Goal: Task Accomplishment & Management: Use online tool/utility

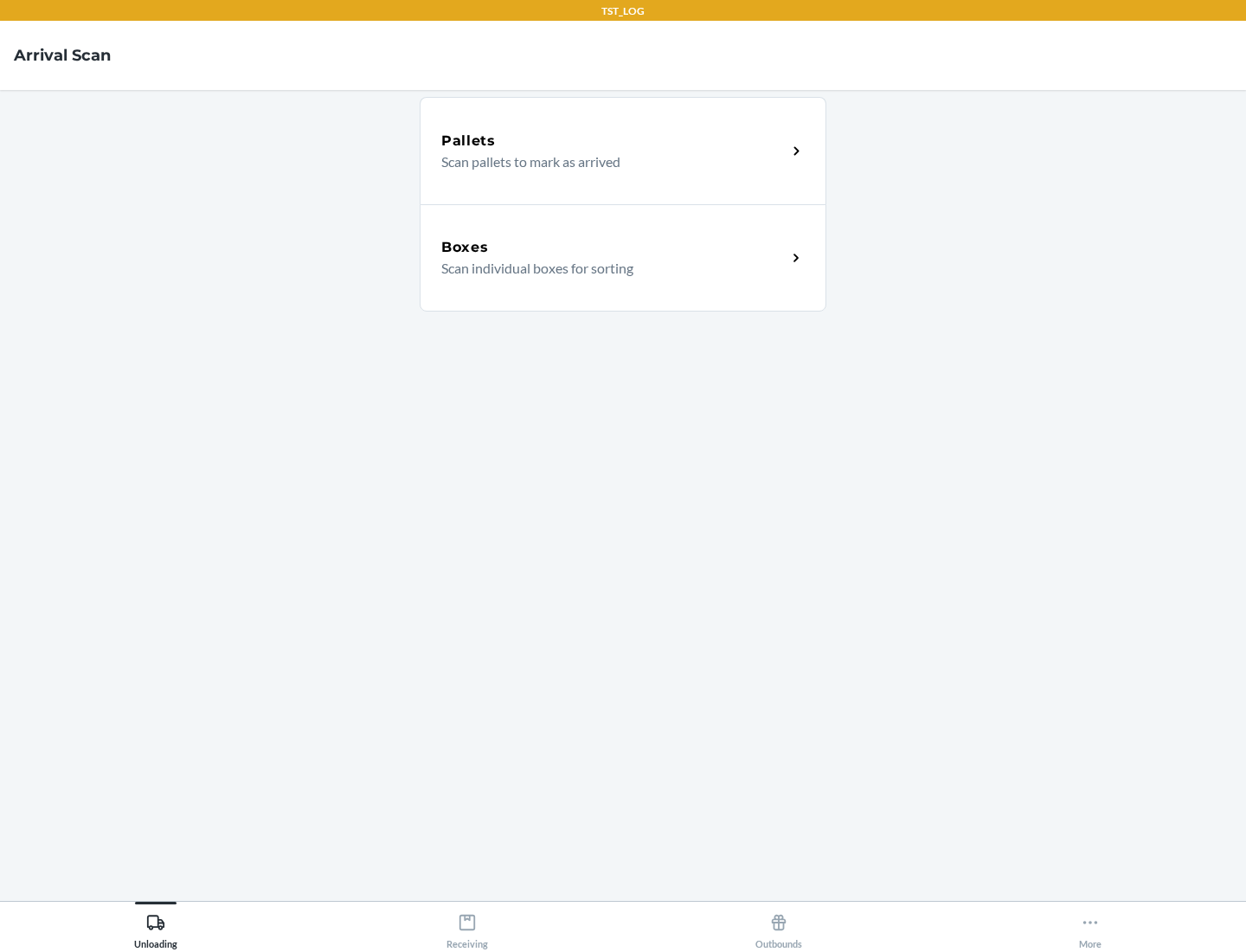
click at [614, 247] on div "Boxes" at bounding box center [614, 247] width 345 height 21
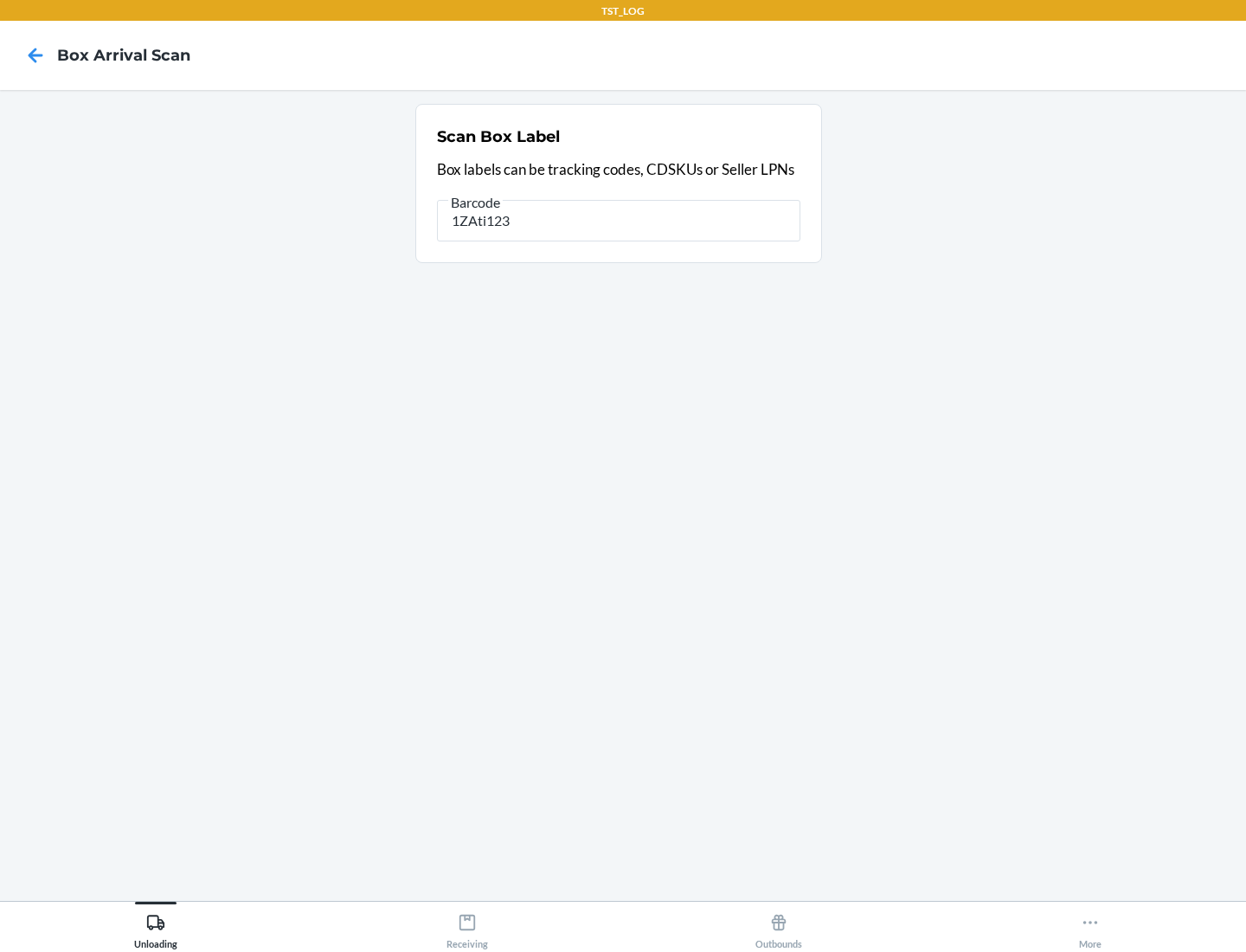
type input "1ZAti123"
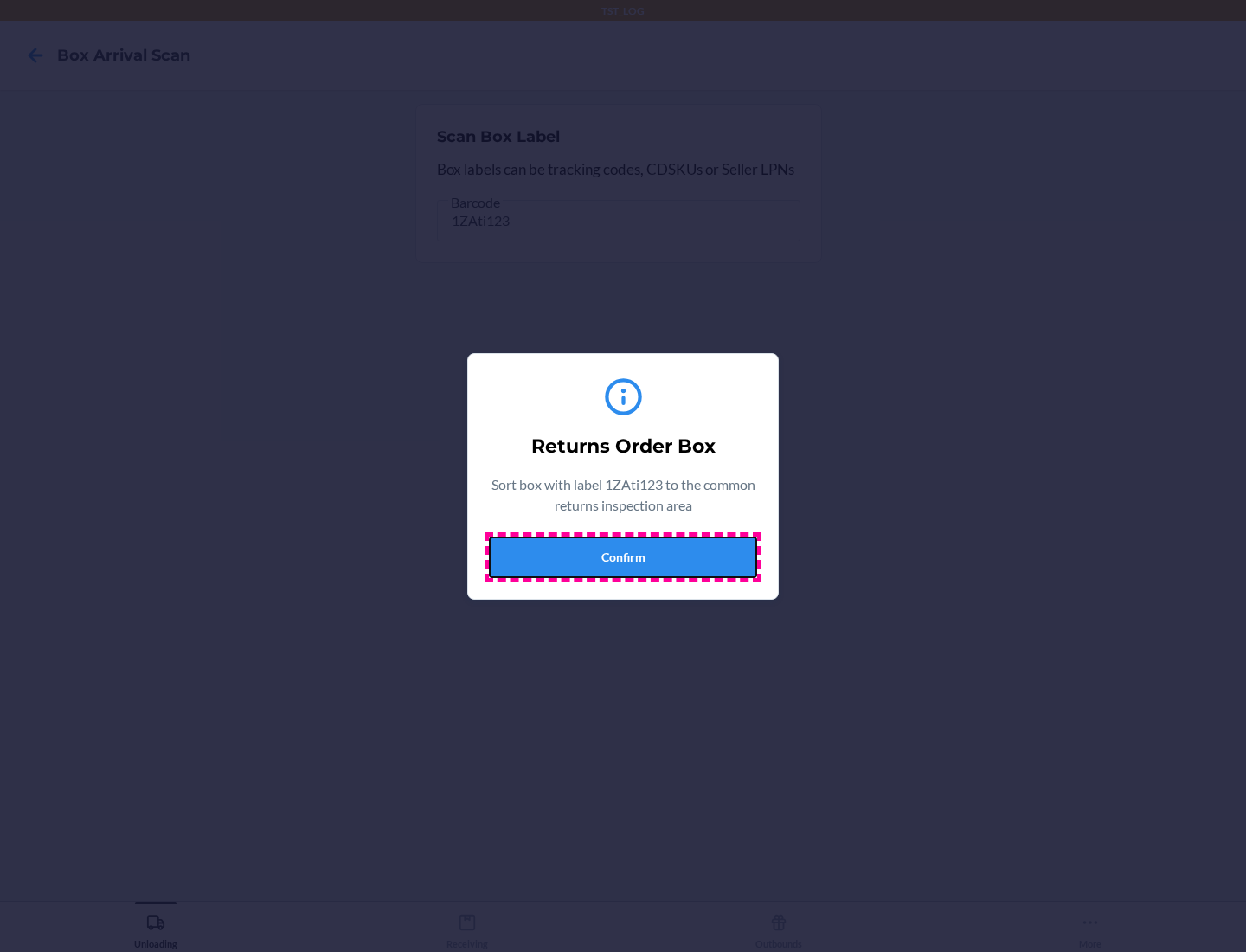
click at [623, 557] on button "Confirm" at bounding box center [623, 557] width 269 height 42
